Goal: Complete application form: Complete application form

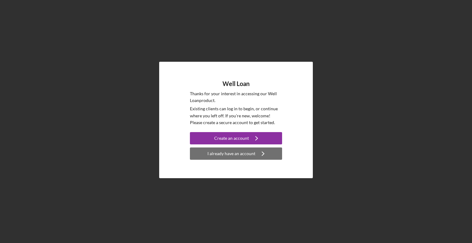
click at [257, 153] on icon "Icon/Navigate" at bounding box center [262, 153] width 15 height 15
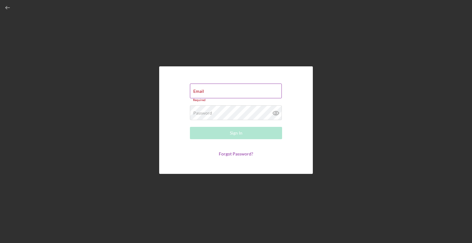
click at [223, 85] on div "Email Required" at bounding box center [236, 93] width 92 height 18
click at [222, 85] on div "Email Required" at bounding box center [236, 93] width 92 height 18
click at [229, 93] on input "Email" at bounding box center [236, 91] width 92 height 15
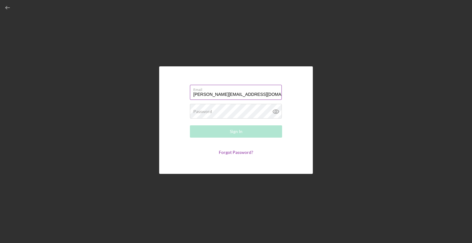
type input "[PERSON_NAME][EMAIL_ADDRESS][DOMAIN_NAME]"
click at [190, 125] on button "Sign In" at bounding box center [236, 131] width 92 height 12
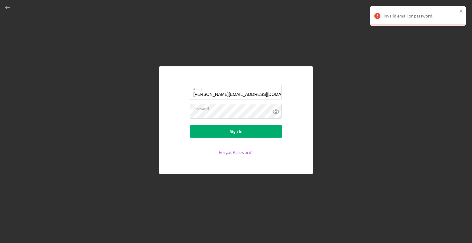
click at [230, 151] on link "Forgot Password?" at bounding box center [236, 152] width 34 height 5
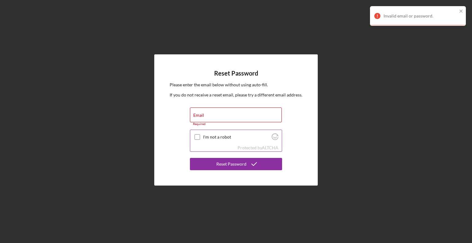
click at [194, 135] on div at bounding box center [196, 136] width 7 height 7
click at [199, 138] on input "I'm not a robot" at bounding box center [197, 137] width 6 height 6
click at [206, 111] on div "Email Required" at bounding box center [236, 116] width 92 height 18
checkbox input "true"
click at [206, 111] on label "Email" at bounding box center [237, 111] width 88 height 7
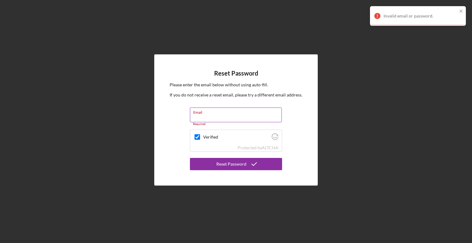
click at [206, 111] on input "Email" at bounding box center [236, 114] width 92 height 15
click at [200, 115] on input "Email" at bounding box center [236, 114] width 92 height 15
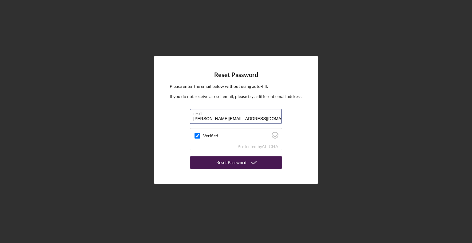
type input "[PERSON_NAME][EMAIL_ADDRESS][DOMAIN_NAME]"
click at [230, 164] on div "Reset Password" at bounding box center [231, 162] width 30 height 12
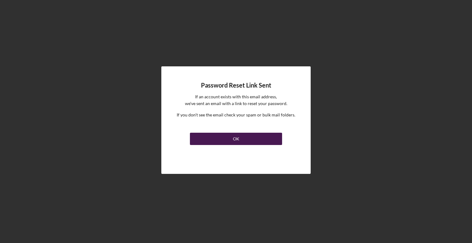
click at [239, 138] on button "OK" at bounding box center [236, 139] width 92 height 12
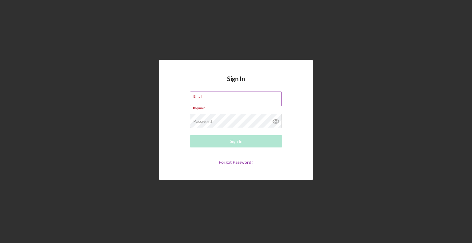
drag, startPoint x: 232, startPoint y: 104, endPoint x: 236, endPoint y: 105, distance: 3.6
click at [236, 105] on input "Email" at bounding box center [236, 98] width 92 height 15
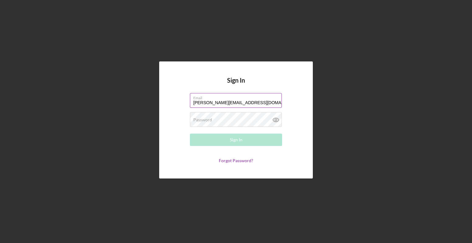
type input "[PERSON_NAME][EMAIL_ADDRESS][DOMAIN_NAME]"
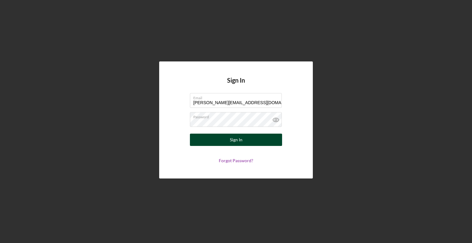
click at [226, 139] on button "Sign In" at bounding box center [236, 140] width 92 height 12
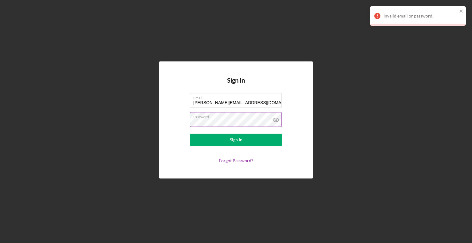
click at [244, 127] on div "Password" at bounding box center [236, 119] width 92 height 15
click at [276, 120] on icon at bounding box center [275, 120] width 2 height 2
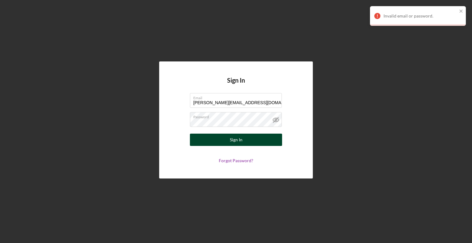
click at [238, 140] on div "Sign In" at bounding box center [236, 140] width 13 height 12
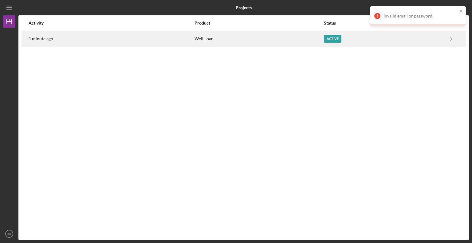
click at [332, 38] on div "Active" at bounding box center [333, 39] width 18 height 8
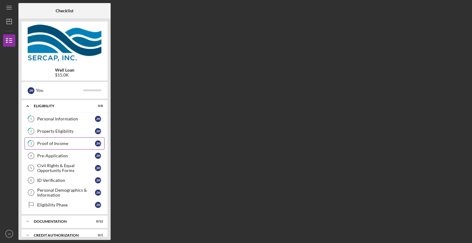
click at [75, 145] on div "Proof of Income" at bounding box center [66, 143] width 58 height 5
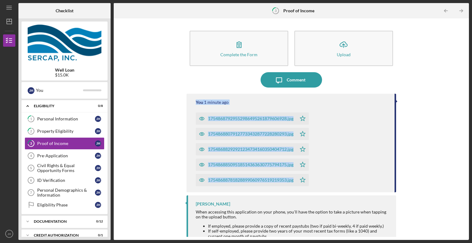
drag, startPoint x: 471, startPoint y: 73, endPoint x: 470, endPoint y: 192, distance: 119.1
click at [470, 192] on div "Icon/Menu 3 Proof of Income Checklist Well Loan $15.0K J H You Icon/Expander El…" at bounding box center [236, 121] width 472 height 243
click at [432, 170] on div "Complete the Form Form Icon/Upload Upload Icon/Message Comment You 1 minute ago…" at bounding box center [291, 128] width 349 height 215
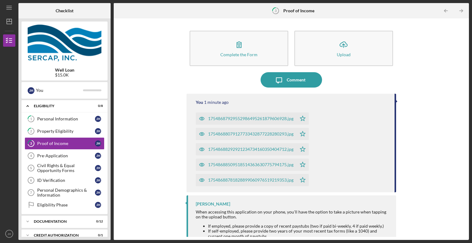
scroll to position [38, 0]
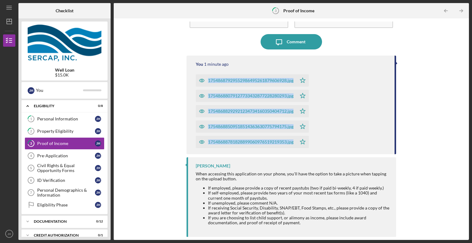
drag, startPoint x: 471, startPoint y: 143, endPoint x: 462, endPoint y: 61, distance: 82.7
click at [462, 61] on div "Icon/Menu 3 Proof of Income Checklist Well Loan $15.0K J H You Icon/Expander El…" at bounding box center [236, 121] width 472 height 243
click at [433, 72] on div "Complete the Form Form Icon/Upload Upload Icon/Message Comment You 1 minute ago…" at bounding box center [291, 128] width 349 height 215
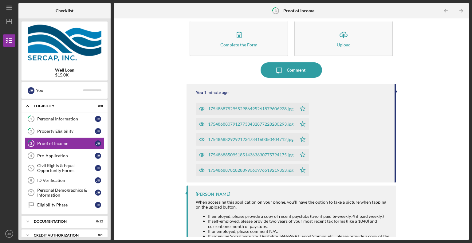
scroll to position [0, 0]
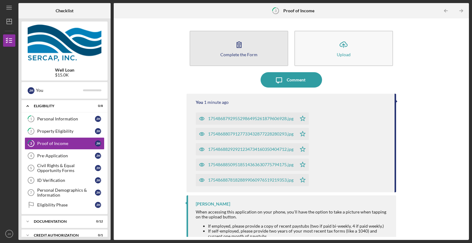
click at [267, 55] on button "Complete the Form Form" at bounding box center [238, 48] width 99 height 35
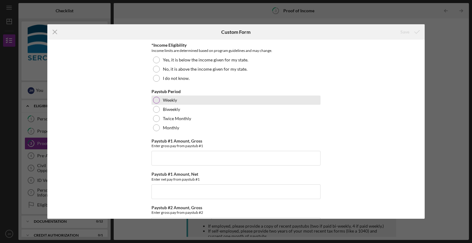
click at [171, 99] on label "Weekly" at bounding box center [170, 100] width 14 height 5
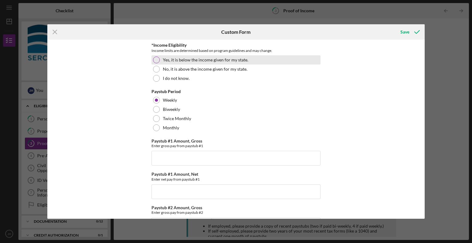
click at [197, 60] on label "Yes, it is below the income given for my state." at bounding box center [205, 59] width 85 height 5
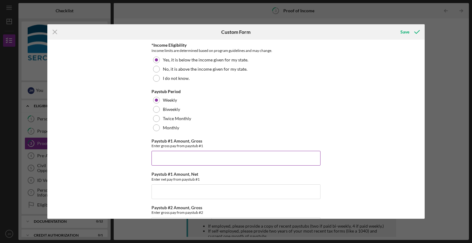
click at [191, 160] on input "Paystub #1 Amount, Gross" at bounding box center [235, 158] width 169 height 15
type input "$631.44"
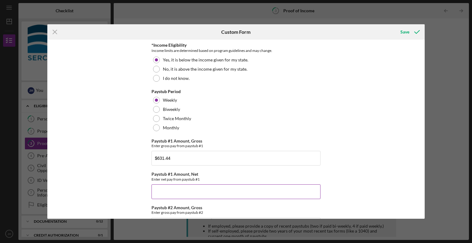
click at [180, 188] on input "Paystub #1 Amount, Net" at bounding box center [235, 191] width 169 height 15
type input "$546.01"
click at [388, 150] on div "*Income Eligibility Income limits are determined based on program guidelines an…" at bounding box center [235, 129] width 377 height 179
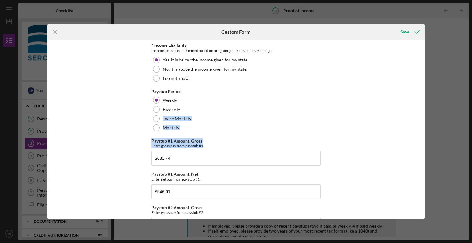
drag, startPoint x: 422, startPoint y: 110, endPoint x: 428, endPoint y: 149, distance: 38.8
click at [428, 149] on div "Icon/Menu Close Custom Form Save *Income Eligibility Income limits are determin…" at bounding box center [236, 121] width 472 height 243
click at [369, 138] on div "*Income Eligibility Income limits are determined based on program guidelines an…" at bounding box center [235, 129] width 377 height 179
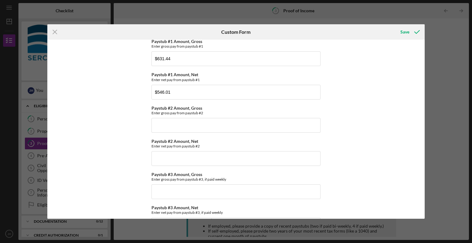
scroll to position [124, 0]
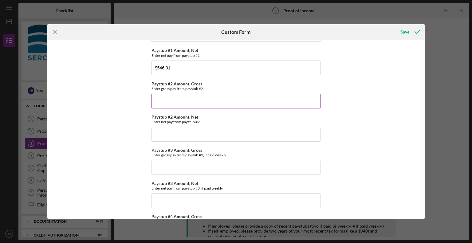
click at [208, 103] on input "Paystub #2 Amount, Gross" at bounding box center [235, 101] width 169 height 15
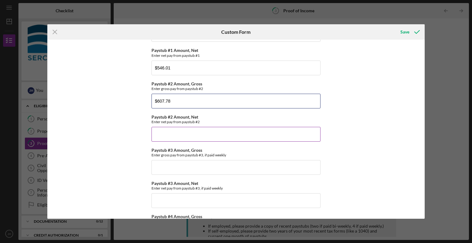
type input "$607.78"
click at [187, 134] on input "Paystub #2 Amount, Net" at bounding box center [235, 134] width 169 height 15
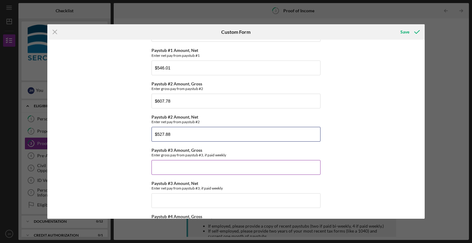
type input "$527.88"
click at [185, 158] on div "Paystub #3 Amount, Gross Enter gross pay from paystub #3, if paid weekly" at bounding box center [235, 161] width 169 height 27
click at [189, 162] on input "Paystub #3 Amount, Gross" at bounding box center [235, 167] width 169 height 15
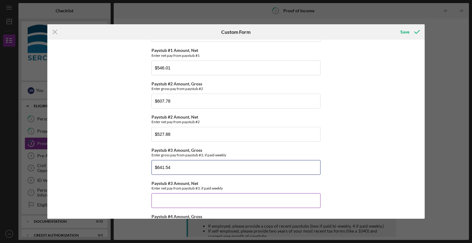
type input "$641.54"
click at [190, 201] on input "Paystub #3 Amount, Net" at bounding box center [235, 200] width 169 height 15
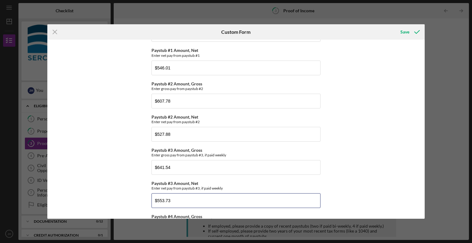
type input "$553.73"
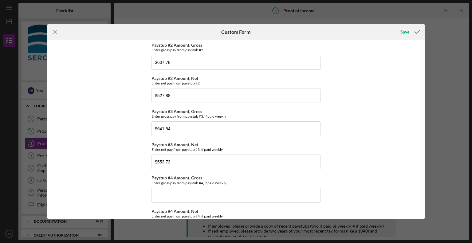
scroll to position [188, 0]
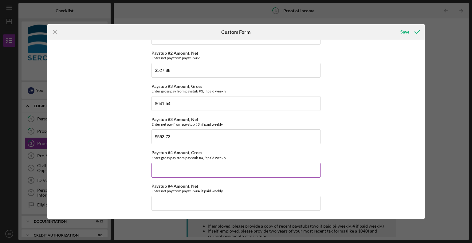
click at [197, 169] on input "Paystub #4 Amount, Gross" at bounding box center [235, 170] width 169 height 15
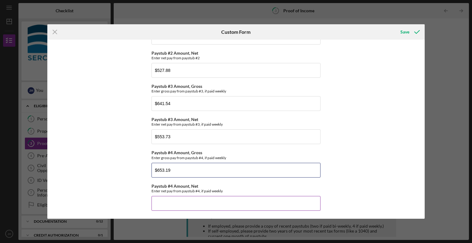
type input "$653.19"
click at [192, 204] on input "Paystub #4 Amount, Net" at bounding box center [235, 203] width 169 height 15
type input "$562.66"
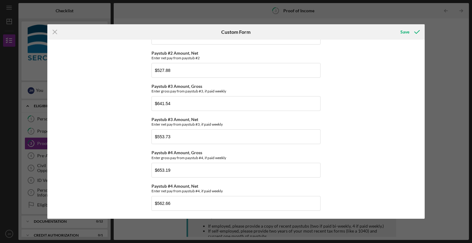
scroll to position [0, 0]
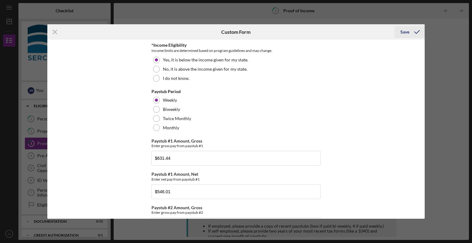
click at [407, 31] on div "Save" at bounding box center [404, 32] width 9 height 12
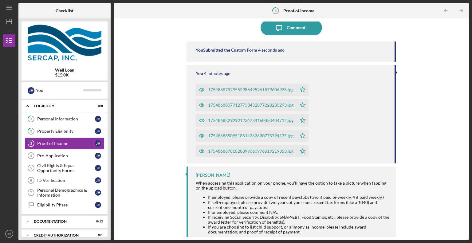
scroll to position [61, 0]
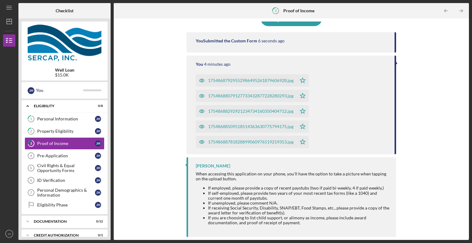
click at [409, 164] on div "Complete the Form Form Icon/Upload Upload Icon/Message Comment You Submitted th…" at bounding box center [291, 128] width 349 height 215
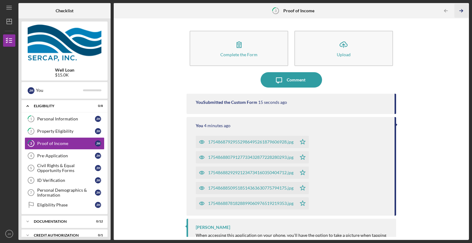
click at [460, 13] on icon "Icon/Table Pagination Arrow" at bounding box center [461, 11] width 14 height 14
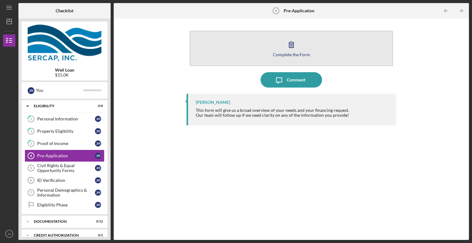
click at [289, 49] on icon "button" at bounding box center [290, 44] width 15 height 15
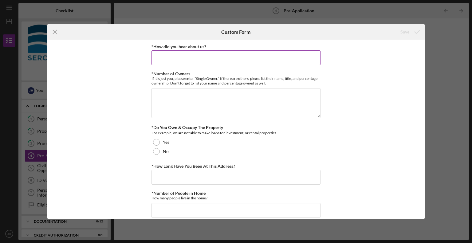
click at [213, 56] on input "*How did you hear about us?" at bounding box center [235, 57] width 169 height 15
type input "P"
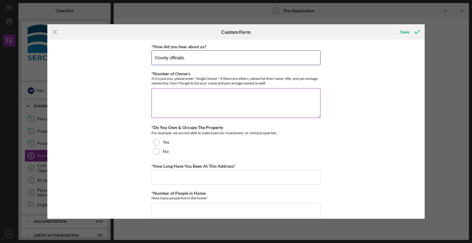
type input "County officials."
click at [189, 99] on textarea "*Number of Owners" at bounding box center [235, 102] width 169 height 29
type textarea "S"
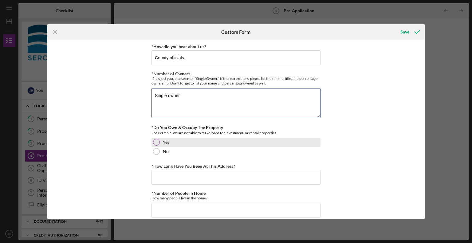
type textarea "Single owner"
click at [161, 140] on div "Yes" at bounding box center [235, 142] width 169 height 9
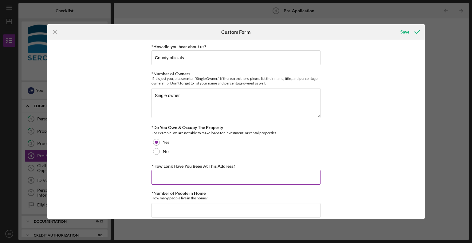
click at [183, 179] on input "*How Long Have You Been At This Address?" at bounding box center [235, 177] width 169 height 15
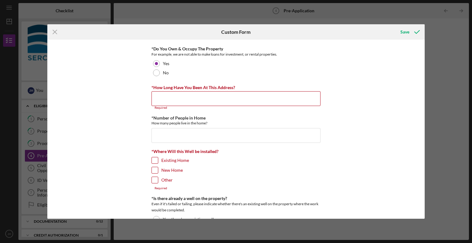
scroll to position [87, 0]
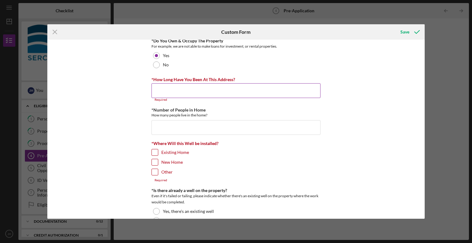
click at [230, 89] on input "*How Long Have You Been At This Address?" at bounding box center [235, 90] width 169 height 15
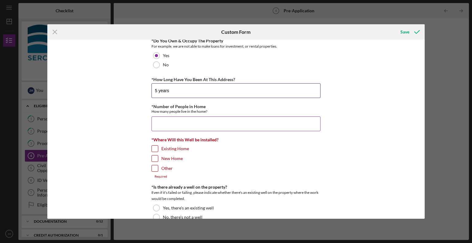
type input "5 years"
click at [236, 124] on input "*Number of People in Home" at bounding box center [235, 123] width 169 height 15
type input "7"
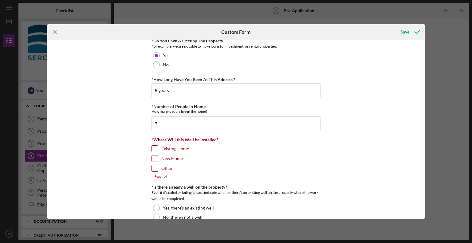
click at [155, 146] on input "Existing Home" at bounding box center [155, 149] width 6 height 6
checkbox input "true"
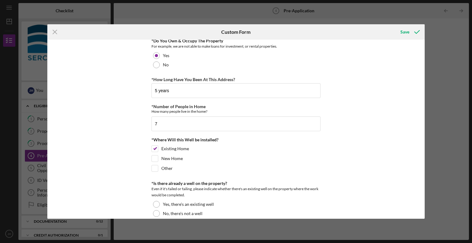
click at [399, 151] on div "*How did you hear about us? County officials. *Number of Owners If it is just y…" at bounding box center [235, 129] width 377 height 179
click at [402, 150] on div "*How did you hear about us? County officials. *Number of Owners If it is just y…" at bounding box center [235, 129] width 377 height 179
click at [181, 214] on label "No, there's not a well" at bounding box center [183, 213] width 40 height 5
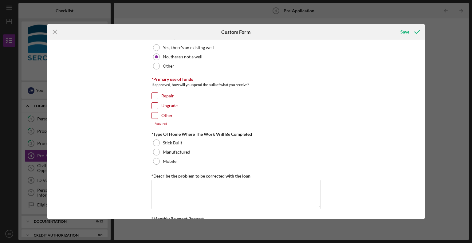
scroll to position [246, 0]
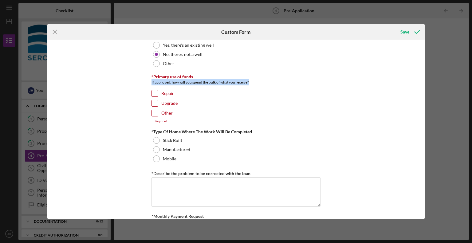
drag, startPoint x: 150, startPoint y: 81, endPoint x: 254, endPoint y: 80, distance: 104.4
click at [254, 80] on div "*How did you hear about us? County officials. *Number of Owners If it is just y…" at bounding box center [235, 129] width 377 height 179
click at [254, 80] on div "If approved, how will you spend the bulk of what you receive?" at bounding box center [235, 83] width 169 height 8
click at [156, 111] on input "Other" at bounding box center [155, 113] width 6 height 6
checkbox input "true"
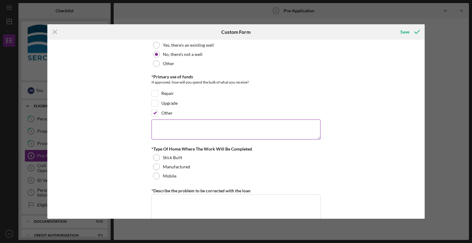
click at [170, 119] on textarea at bounding box center [235, 129] width 169 height 20
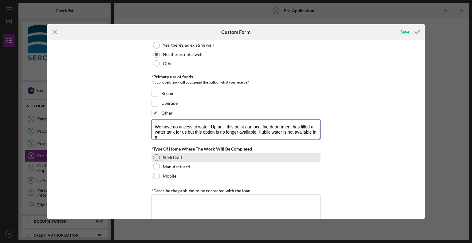
scroll to position [0, 0]
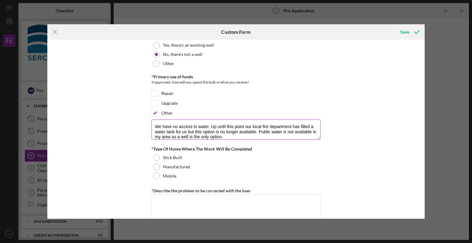
click at [155, 123] on textarea "We have no access to water. Up until this point our local fire department has f…" at bounding box center [235, 129] width 169 height 20
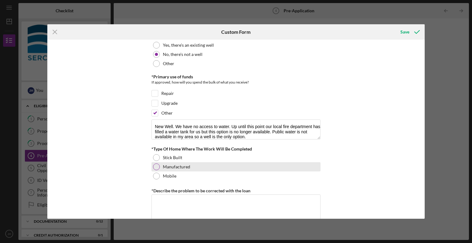
click at [187, 164] on label "Manufactured" at bounding box center [176, 166] width 27 height 5
click at [372, 162] on div "*How did you hear about us? County officials. *Number of Owners If it is just y…" at bounding box center [235, 129] width 377 height 179
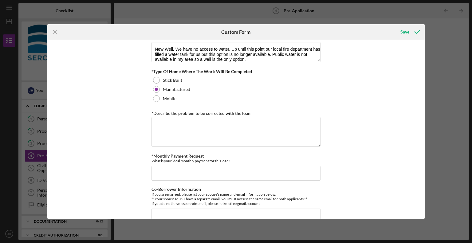
scroll to position [335, 0]
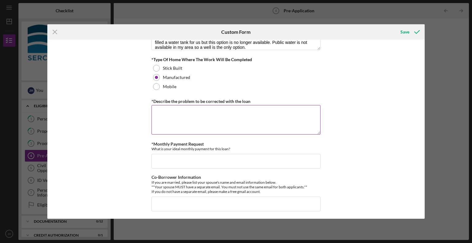
click at [243, 119] on textarea "*Describe the problem to be corrected with the loan" at bounding box center [235, 119] width 169 height 29
click at [244, 114] on textarea "*Describe the problem to be corrected with the loan" at bounding box center [235, 119] width 169 height 29
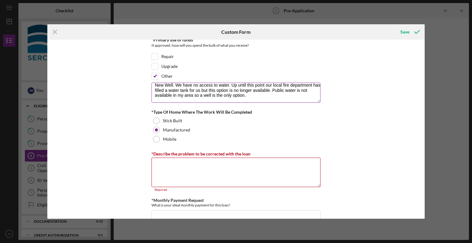
scroll to position [0, 0]
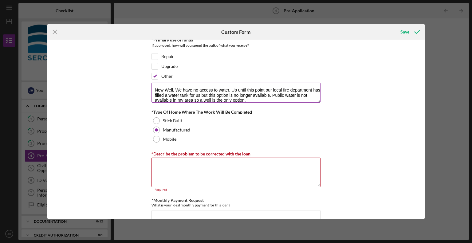
drag, startPoint x: 252, startPoint y: 99, endPoint x: 175, endPoint y: 86, distance: 78.2
click at [175, 86] on textarea "New Well. We have no access to water. Up until this point our local fire depart…" at bounding box center [235, 93] width 169 height 20
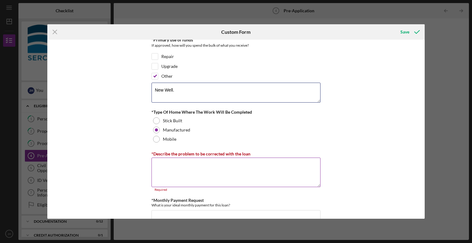
type textarea "New Well."
click at [187, 175] on textarea "*Describe the problem to be corrected with the loan" at bounding box center [235, 172] width 169 height 29
paste textarea "We have no access to water. Up until this point our local fire department has f…"
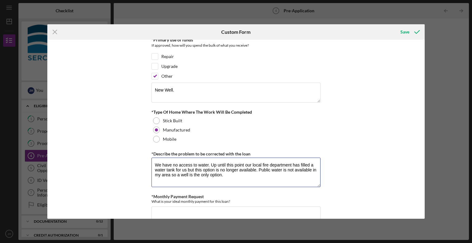
type textarea "We have no access to water. Up until this point our local fire department has f…"
click at [384, 151] on div "*How did you hear about us? County officials. *Number of Owners If it is just y…" at bounding box center [235, 129] width 377 height 179
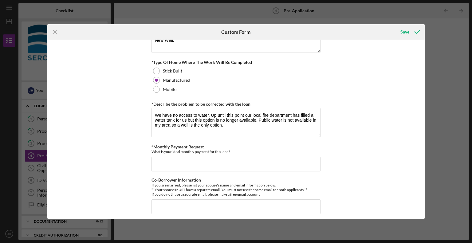
scroll to position [335, 0]
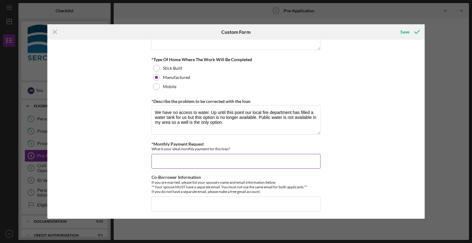
click at [202, 155] on input "*Monthly Payment Request" at bounding box center [235, 161] width 169 height 15
type input "200"
click at [194, 200] on input "Co-Borrower Information" at bounding box center [235, 204] width 169 height 15
click at [206, 197] on input "[PERSON_NAME]" at bounding box center [235, 204] width 169 height 15
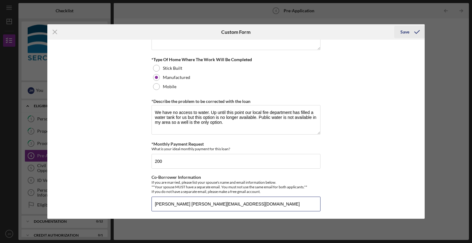
type input "[PERSON_NAME] [PERSON_NAME][EMAIL_ADDRESS][DOMAIN_NAME]"
click at [408, 30] on div "Save" at bounding box center [404, 32] width 9 height 12
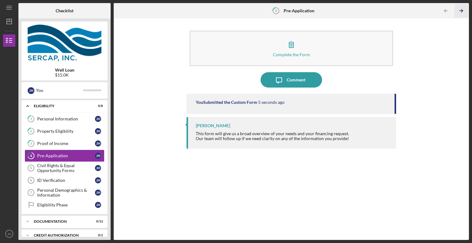
click at [462, 10] on icon "Icon/Table Pagination Arrow" at bounding box center [461, 11] width 14 height 14
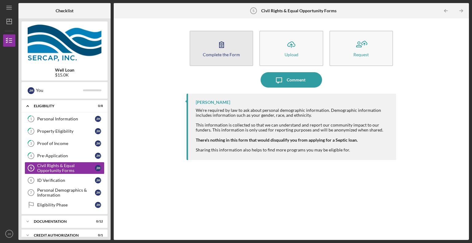
click at [223, 50] on icon "button" at bounding box center [221, 44] width 15 height 15
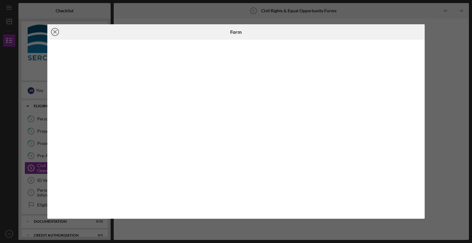
click at [57, 31] on icon "Icon/Close" at bounding box center [54, 31] width 15 height 15
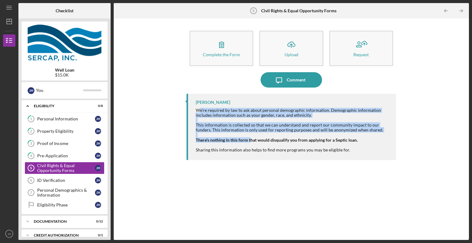
drag, startPoint x: 199, startPoint y: 108, endPoint x: 251, endPoint y: 142, distance: 62.5
click at [251, 142] on div "We're required by law to ask about personal demographic information. Demographi…" at bounding box center [293, 130] width 194 height 45
click at [251, 142] on strong "There's nothing in this form that would disqualify you from applying for a Sept…" at bounding box center [277, 139] width 162 height 5
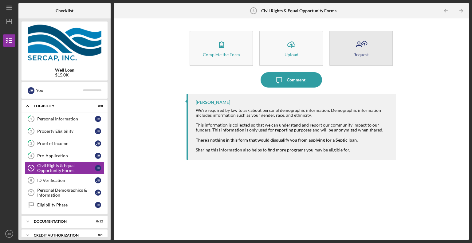
click at [358, 43] on icon "button" at bounding box center [360, 44] width 15 height 15
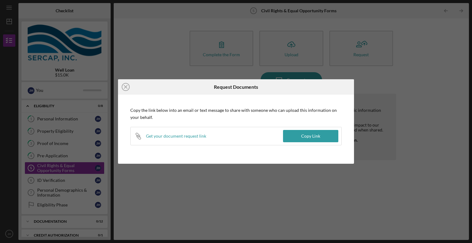
click at [399, 29] on div "Icon/Close Request Documents Copy the link below into an email or text message …" at bounding box center [236, 121] width 472 height 243
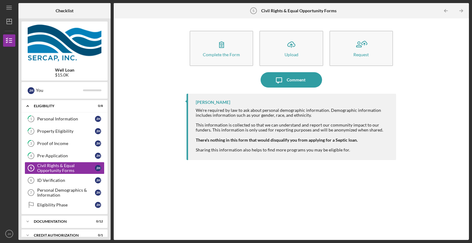
click at [464, 10] on icon "Icon/Table Pagination Arrow" at bounding box center [461, 11] width 14 height 14
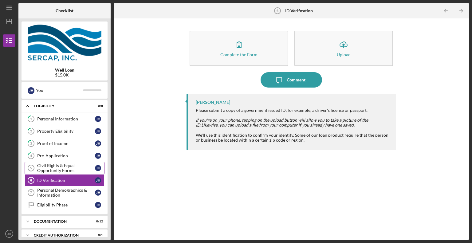
click at [64, 166] on div "Civil Rights & Equal Opportunity Forms" at bounding box center [66, 168] width 58 height 10
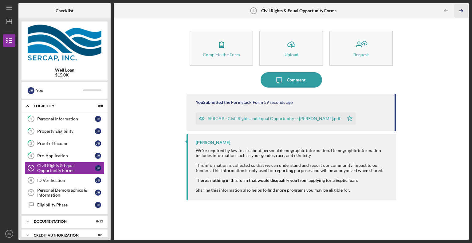
click at [462, 10] on polyline "button" at bounding box center [462, 11] width 2 height 3
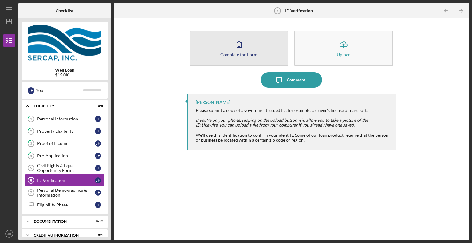
click at [247, 46] on button "Complete the Form Form" at bounding box center [238, 48] width 99 height 35
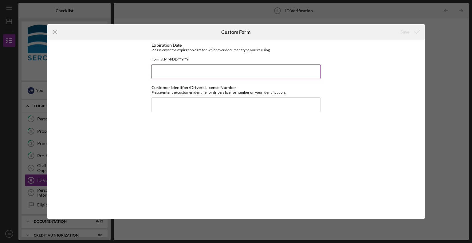
click at [195, 76] on input "Expiration Date" at bounding box center [235, 71] width 169 height 15
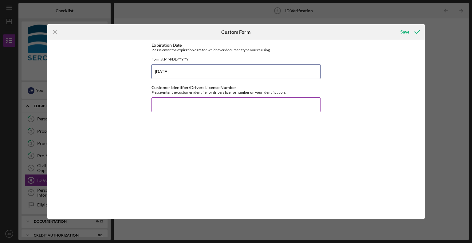
type input "[DATE]"
click at [197, 103] on input "Customer Identifier/Drivers License Number" at bounding box center [235, 104] width 169 height 15
type input "T66514735"
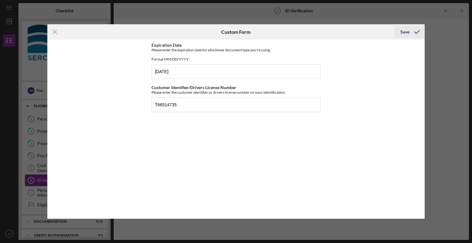
click at [410, 29] on icon "submit" at bounding box center [416, 31] width 15 height 15
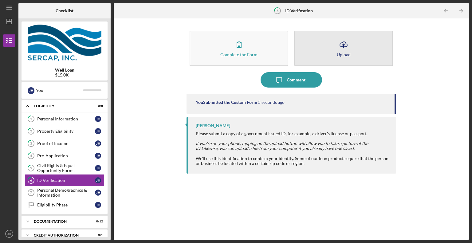
click at [340, 41] on icon "Icon/Upload" at bounding box center [343, 44] width 15 height 15
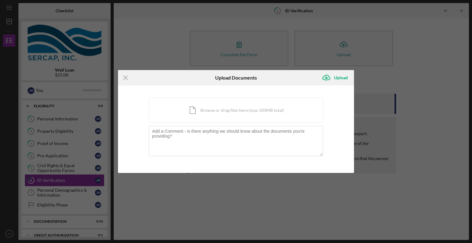
click at [424, 65] on div "Icon/Menu Close Upload Documents Icon/Upload Upload You're uploading documents …" at bounding box center [236, 121] width 472 height 243
click at [471, 69] on div "Icon/Menu Close Upload Documents Icon/Upload Upload You're uploading documents …" at bounding box center [236, 121] width 472 height 243
click at [128, 78] on icon "Icon/Menu Close" at bounding box center [125, 77] width 15 height 15
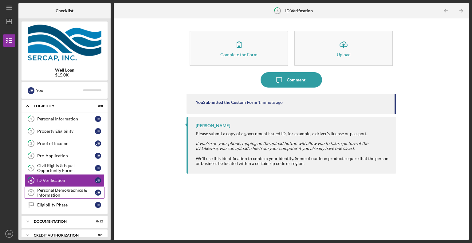
click at [68, 189] on div "Personal Demographics & Information" at bounding box center [66, 193] width 58 height 10
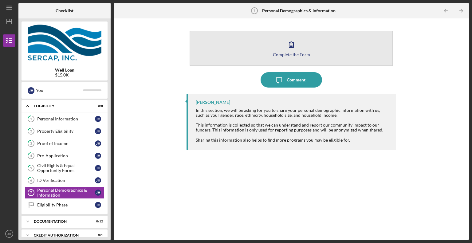
click at [380, 33] on button "Complete the Form Form" at bounding box center [290, 48] width 203 height 35
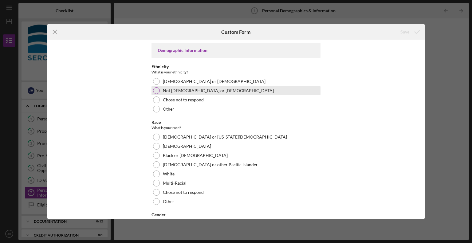
click at [185, 90] on label "Not [DEMOGRAPHIC_DATA] or [DEMOGRAPHIC_DATA]" at bounding box center [218, 90] width 111 height 5
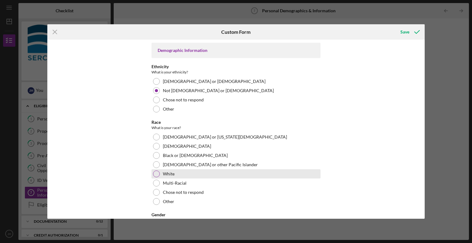
click at [177, 178] on div "White" at bounding box center [235, 173] width 169 height 9
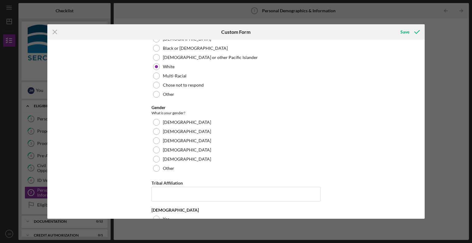
scroll to position [130, 0]
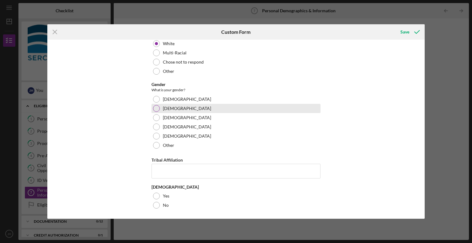
click at [170, 112] on div "[DEMOGRAPHIC_DATA]" at bounding box center [235, 108] width 169 height 9
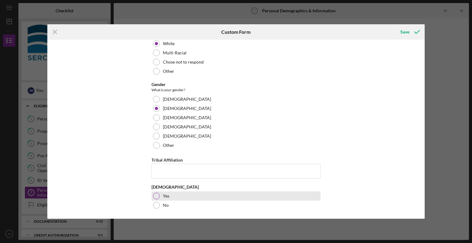
click at [167, 195] on label "Yes" at bounding box center [166, 195] width 6 height 5
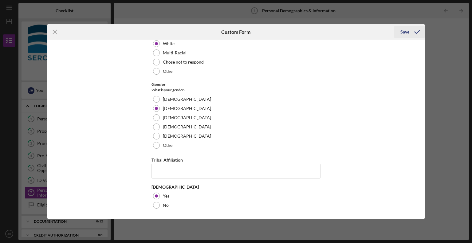
click at [408, 29] on div "Save" at bounding box center [404, 32] width 9 height 12
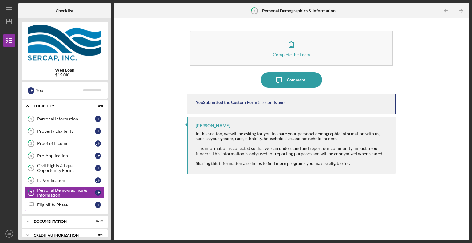
click at [68, 204] on div "Eligibility Phase" at bounding box center [66, 204] width 58 height 5
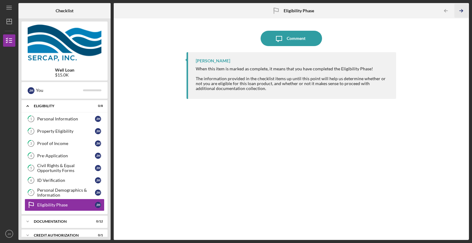
click at [461, 11] on icon "Icon/Table Pagination Arrow" at bounding box center [461, 11] width 14 height 14
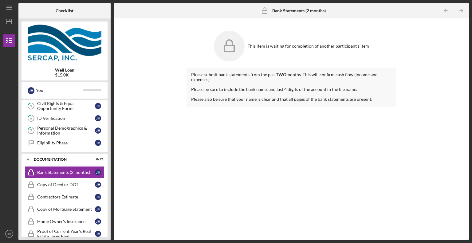
scroll to position [64, 0]
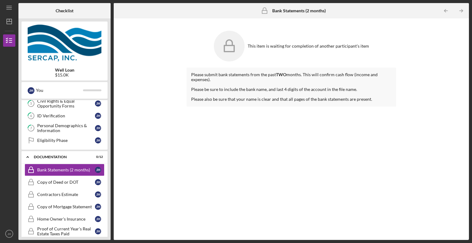
click at [343, 48] on div "This item is waiting for completion of another participant's item" at bounding box center [307, 46] width 121 height 5
click at [366, 61] on div "This item is waiting for completion of another participant's item" at bounding box center [290, 46] width 209 height 37
drag, startPoint x: 239, startPoint y: 74, endPoint x: 289, endPoint y: 84, distance: 50.0
click at [289, 84] on div "Please submit bank statements from the past TWO months. This will confirm cash …" at bounding box center [290, 87] width 209 height 39
click at [289, 84] on div at bounding box center [291, 84] width 200 height 5
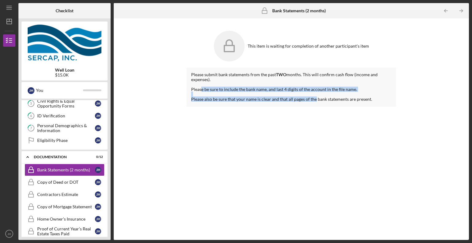
drag, startPoint x: 201, startPoint y: 89, endPoint x: 313, endPoint y: 102, distance: 113.4
click at [313, 102] on div "Please submit bank statements from the past TWO months. This will confirm cash …" at bounding box center [290, 87] width 209 height 39
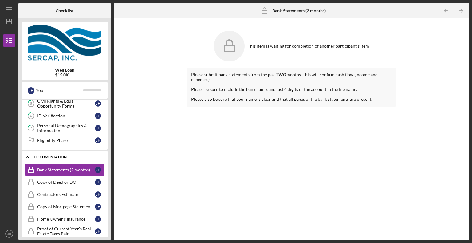
click at [65, 153] on div "Icon/Expander Documentation 0 / 12" at bounding box center [64, 157] width 86 height 13
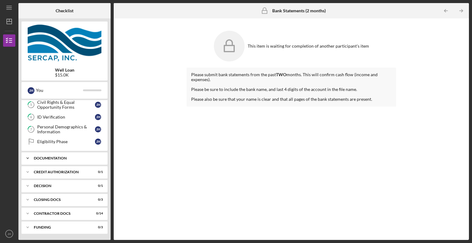
scroll to position [62, 0]
drag, startPoint x: 109, startPoint y: 146, endPoint x: 108, endPoint y: 114, distance: 32.3
click at [108, 114] on div "Well Loan $15.0K J H You Icon/Expander Eligibility 0 / 8 1 Personal Information…" at bounding box center [64, 128] width 92 height 221
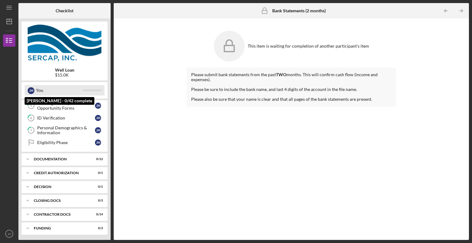
click at [75, 89] on div "You" at bounding box center [59, 90] width 47 height 10
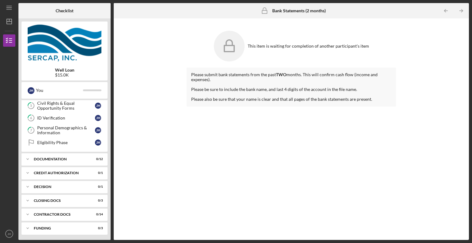
drag, startPoint x: 37, startPoint y: 112, endPoint x: 52, endPoint y: 193, distance: 82.1
click at [52, 193] on div "Icon/Expander Eligibility 0 / 8 1 Personal Information [PERSON_NAME] 2 Property…" at bounding box center [64, 168] width 86 height 137
click at [7, 21] on icon "Icon/Dashboard" at bounding box center [9, 21] width 15 height 15
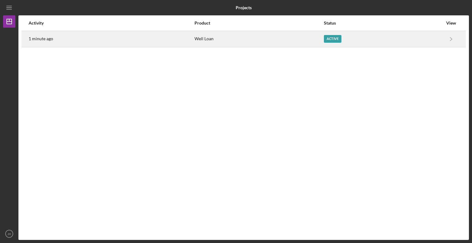
click at [219, 41] on div "Well Loan" at bounding box center [258, 38] width 129 height 15
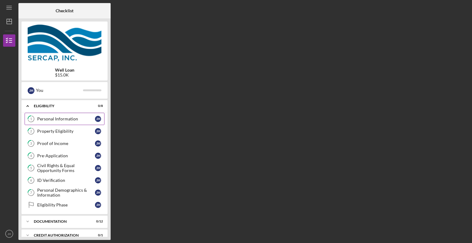
click at [77, 122] on link "1 Personal Information [PERSON_NAME]" at bounding box center [65, 119] width 80 height 12
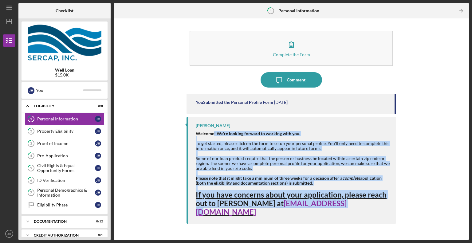
drag, startPoint x: 213, startPoint y: 130, endPoint x: 375, endPoint y: 215, distance: 182.4
click at [375, 215] on div "[PERSON_NAME] Welcome! We're looking forward to working with you. To get starte…" at bounding box center [290, 170] width 209 height 107
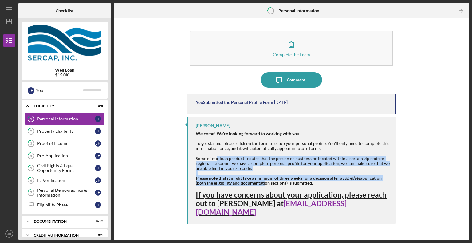
drag, startPoint x: 216, startPoint y: 158, endPoint x: 264, endPoint y: 185, distance: 55.9
click at [264, 185] on div "Welcome! We're looking forward to working with you. To get started, please clic…" at bounding box center [293, 173] width 194 height 85
click at [264, 185] on strong "Please note that it might take a minimum of three weeks for a decision after a …" at bounding box center [289, 180] width 186 height 10
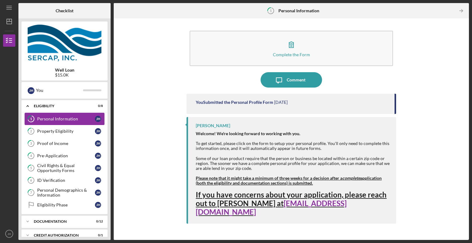
click at [92, 117] on div "Personal Information" at bounding box center [66, 118] width 58 height 5
click at [97, 128] on div "[PERSON_NAME]" at bounding box center [98, 131] width 6 height 6
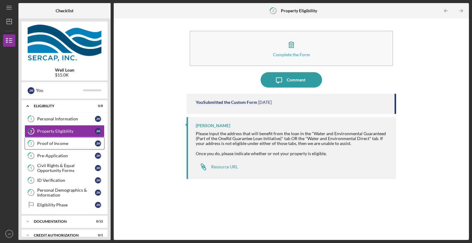
click at [94, 140] on link "3 Proof of Income [PERSON_NAME]" at bounding box center [65, 143] width 80 height 12
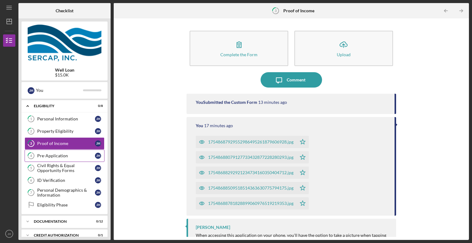
click at [90, 151] on link "4 Pre-Application [PERSON_NAME]" at bounding box center [65, 156] width 80 height 12
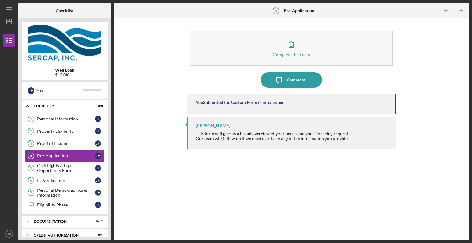
click at [85, 165] on div "Civil Rights & Equal Opportunity Forms" at bounding box center [66, 168] width 58 height 10
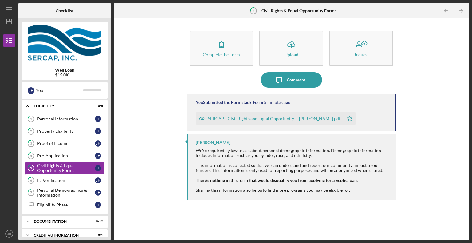
click at [80, 177] on link "6 ID Verification [PERSON_NAME]" at bounding box center [65, 180] width 80 height 12
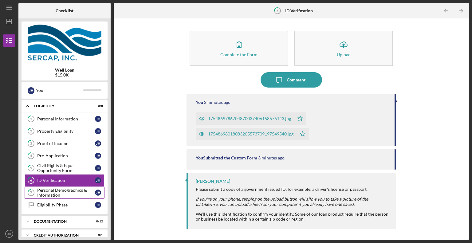
click at [78, 186] on link "7 Personal Demographics & Information [PERSON_NAME]" at bounding box center [65, 192] width 80 height 12
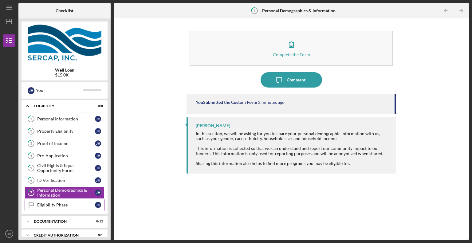
click at [76, 204] on div "Eligibility Phase" at bounding box center [66, 204] width 58 height 5
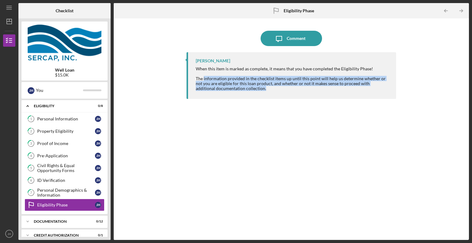
drag, startPoint x: 204, startPoint y: 80, endPoint x: 279, endPoint y: 102, distance: 78.0
click at [279, 102] on div "[PERSON_NAME] When this item is marked as complete, it means that you have comp…" at bounding box center [290, 141] width 209 height 178
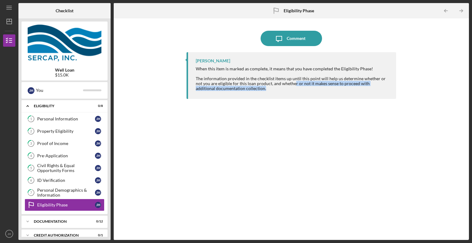
drag, startPoint x: 286, startPoint y: 82, endPoint x: 305, endPoint y: 89, distance: 20.0
click at [305, 89] on div "When this item is marked as complete, it means that you have completed the Elig…" at bounding box center [293, 78] width 194 height 25
click at [181, 221] on div "Icon/Message Comment [PERSON_NAME] When this item is marked as complete, it mea…" at bounding box center [291, 128] width 349 height 215
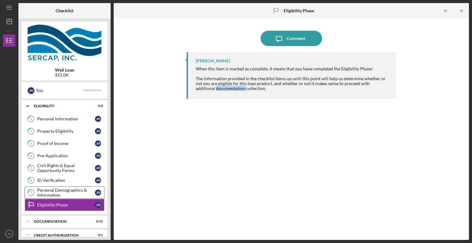
click at [59, 191] on div "Personal Demographics & Information" at bounding box center [66, 193] width 58 height 10
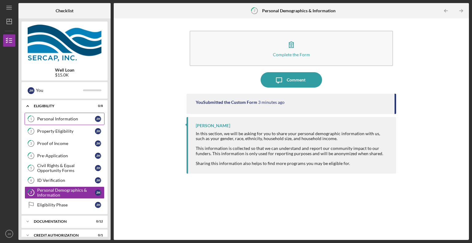
click at [77, 118] on div "Personal Information" at bounding box center [66, 118] width 58 height 5
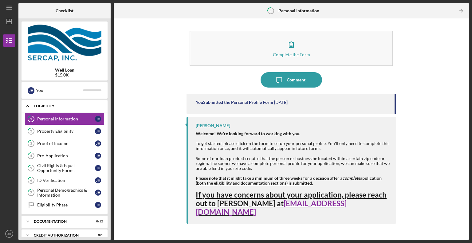
click at [93, 107] on div "Eligibility" at bounding box center [67, 106] width 66 height 4
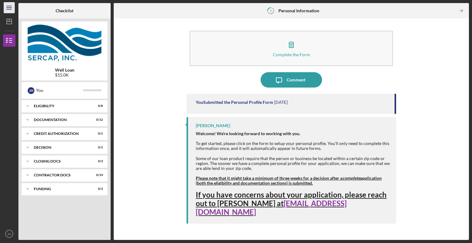
click at [6, 10] on icon "Icon/Menu" at bounding box center [9, 8] width 14 height 14
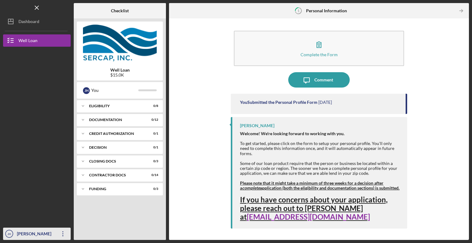
click at [31, 229] on div "[PERSON_NAME]" at bounding box center [35, 235] width 40 height 14
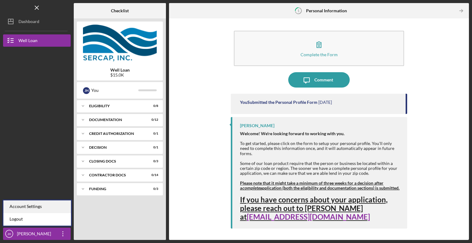
click at [34, 212] on div "Account Settings" at bounding box center [37, 206] width 68 height 13
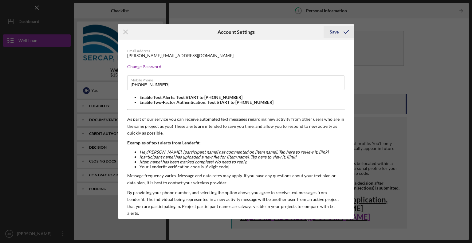
click at [342, 26] on icon "submit" at bounding box center [345, 31] width 15 height 15
click at [127, 33] on icon "Icon/Menu Close" at bounding box center [125, 31] width 15 height 15
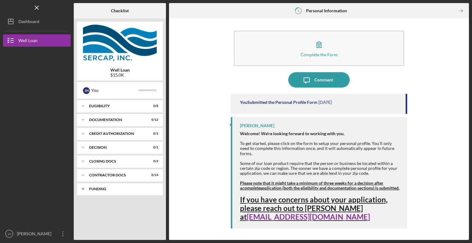
click at [82, 187] on icon "Icon/Expander" at bounding box center [83, 189] width 12 height 12
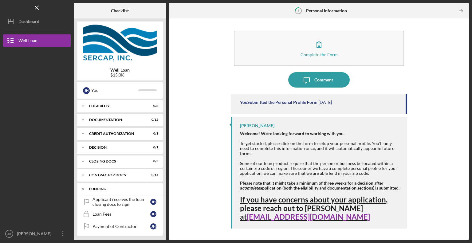
click at [82, 187] on icon "Icon/Expander" at bounding box center [83, 189] width 12 height 12
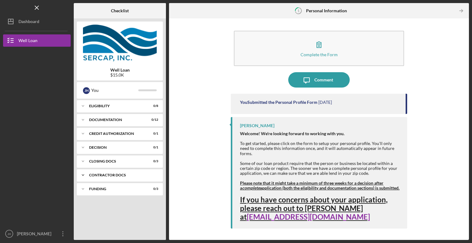
click at [85, 175] on icon "Icon/Expander" at bounding box center [83, 175] width 12 height 12
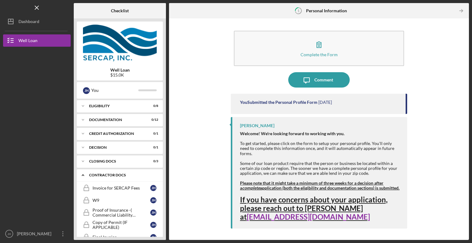
click at [85, 175] on icon "Icon/Expander" at bounding box center [83, 175] width 12 height 12
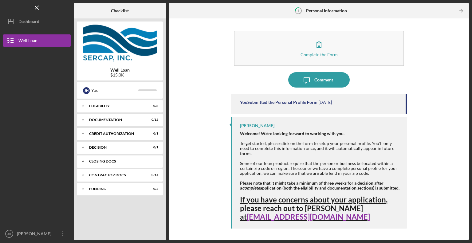
click at [85, 159] on icon "Icon/Expander" at bounding box center [83, 161] width 12 height 12
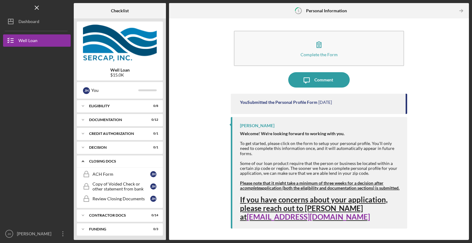
click at [85, 159] on icon "Icon/Expander" at bounding box center [83, 161] width 12 height 12
